Goal: Task Accomplishment & Management: Use online tool/utility

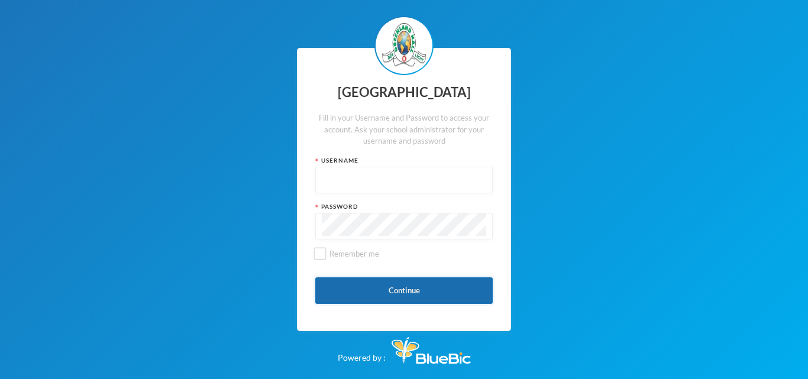
type input "glh23es30"
click at [357, 287] on button "Continue" at bounding box center [403, 290] width 177 height 27
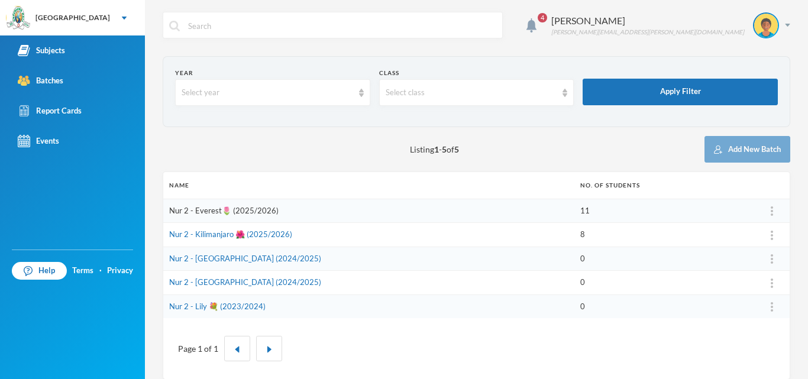
click at [241, 209] on link "Nur 2 - Everest🌷 (2025/2026)" at bounding box center [223, 210] width 109 height 9
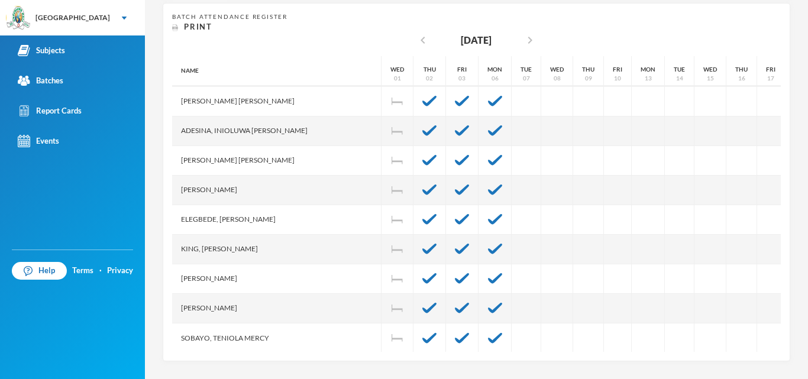
scroll to position [98, 0]
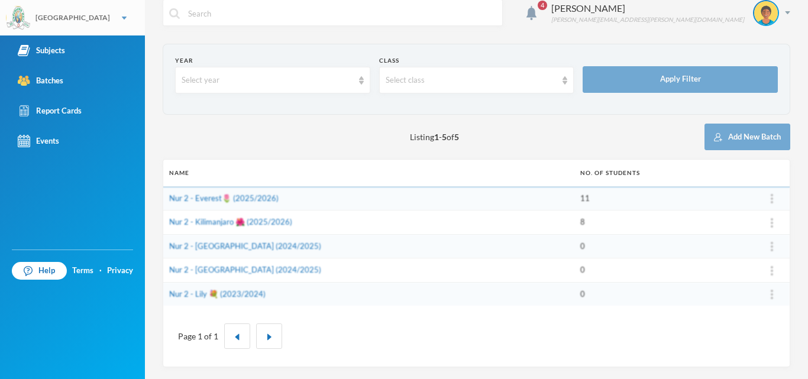
scroll to position [12, 0]
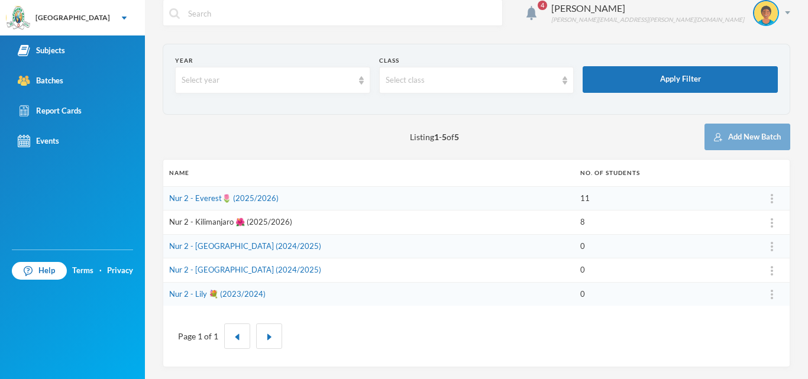
click at [213, 221] on link "Nur 2 - Kilimanjaro 🌺 (2025/2026)" at bounding box center [230, 221] width 123 height 9
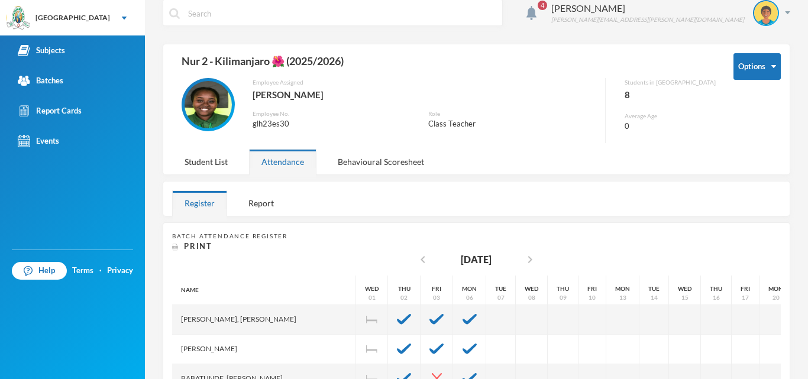
scroll to position [232, 0]
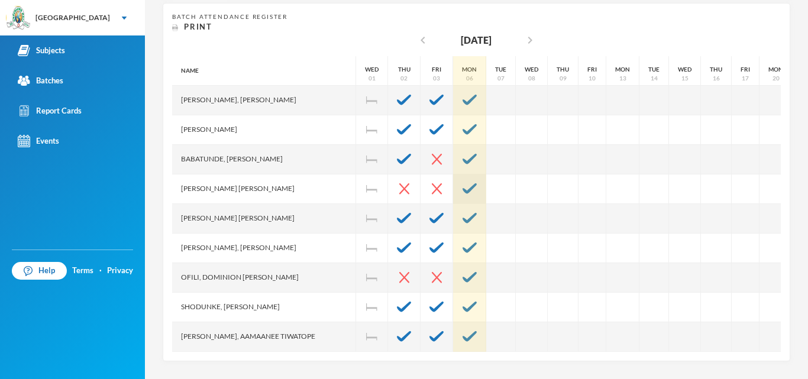
click at [462, 189] on img at bounding box center [469, 188] width 14 height 11
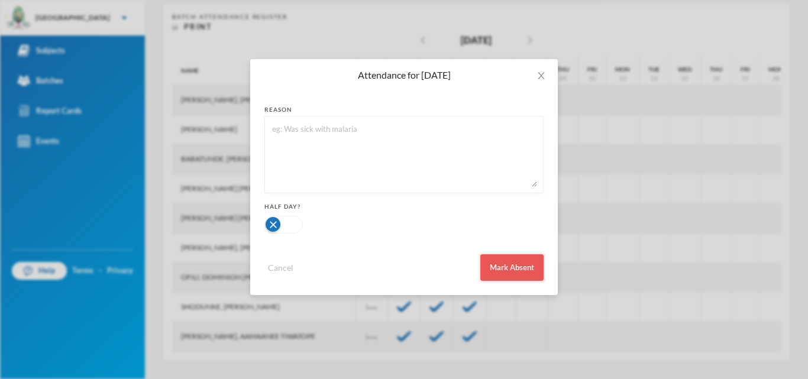
click at [524, 272] on button "Mark Absent" at bounding box center [511, 267] width 63 height 27
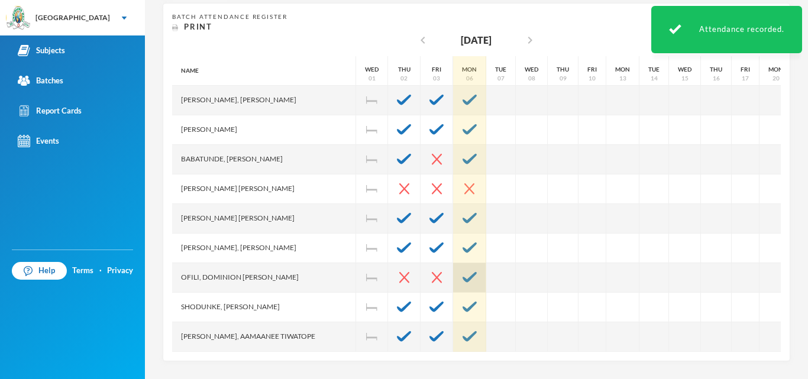
click at [462, 278] on img at bounding box center [469, 277] width 14 height 11
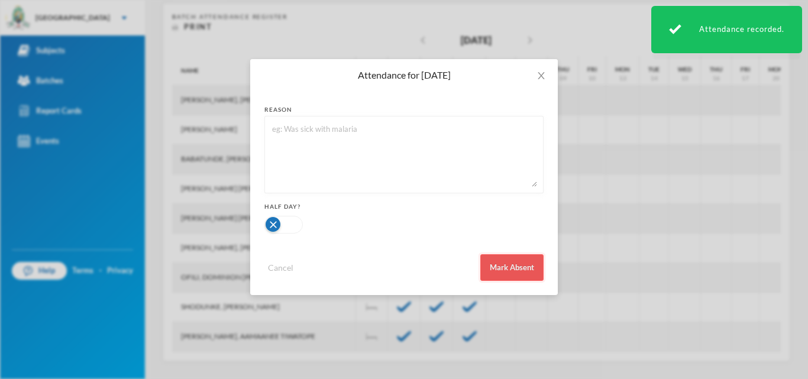
click at [514, 267] on button "Mark Absent" at bounding box center [511, 267] width 63 height 27
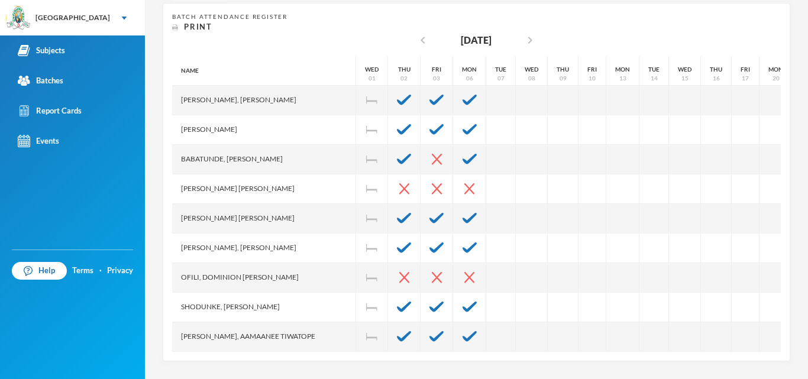
scroll to position [38, 0]
